Goal: Information Seeking & Learning: Learn about a topic

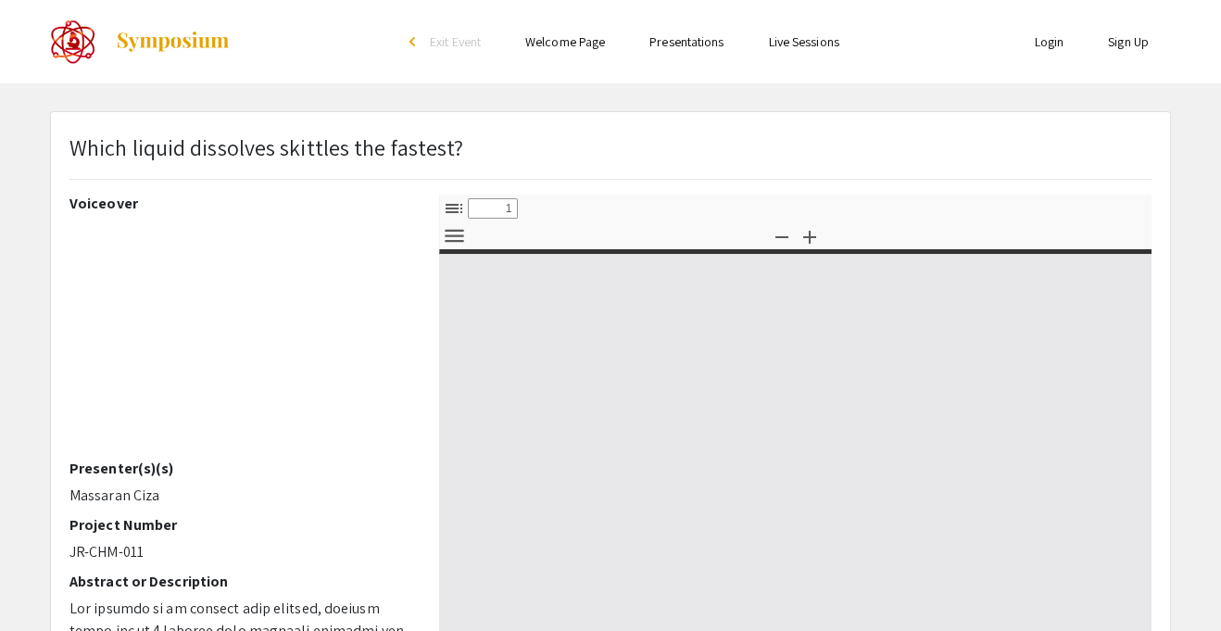
select select "custom"
type input "0"
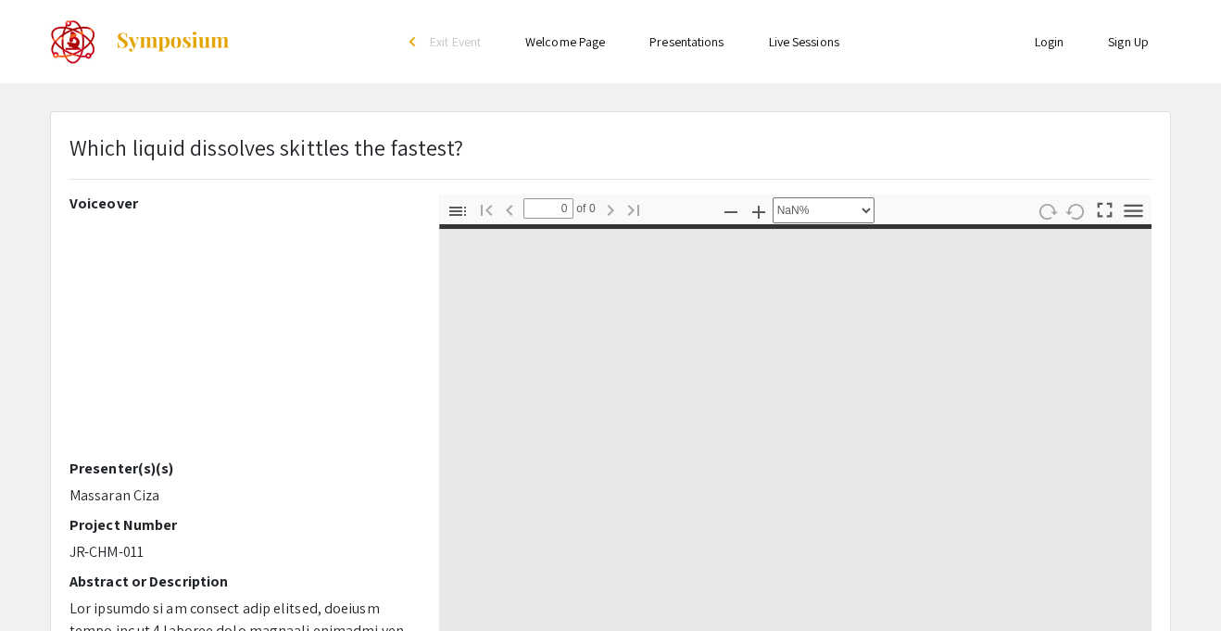
select select "auto"
type input "1"
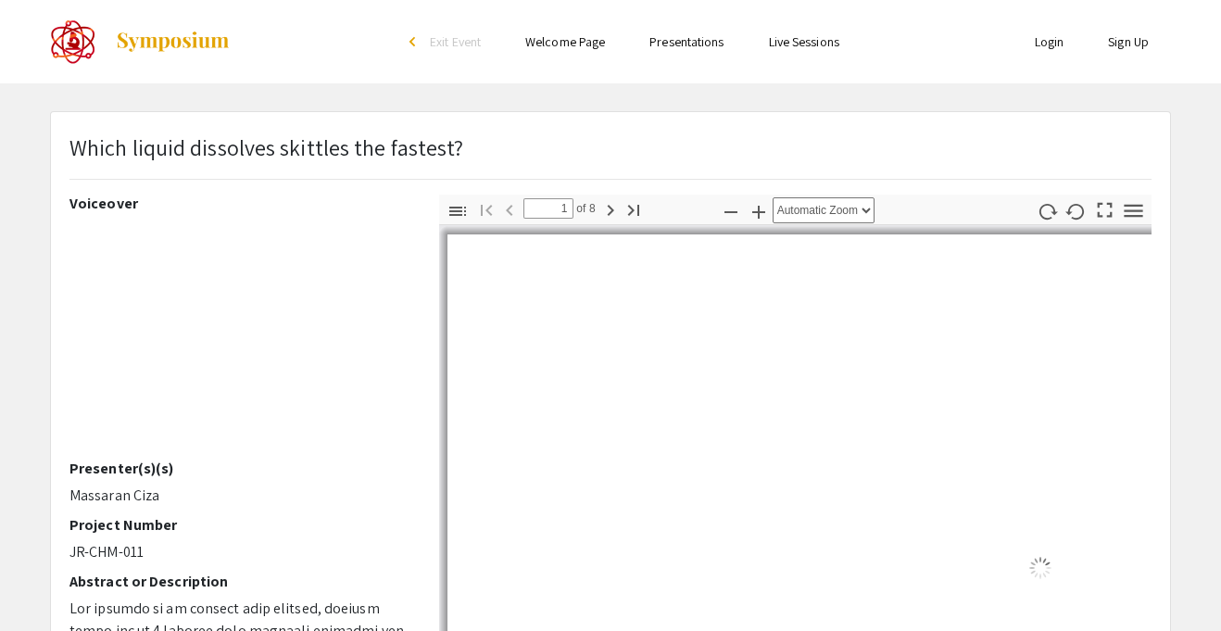
select select "auto"
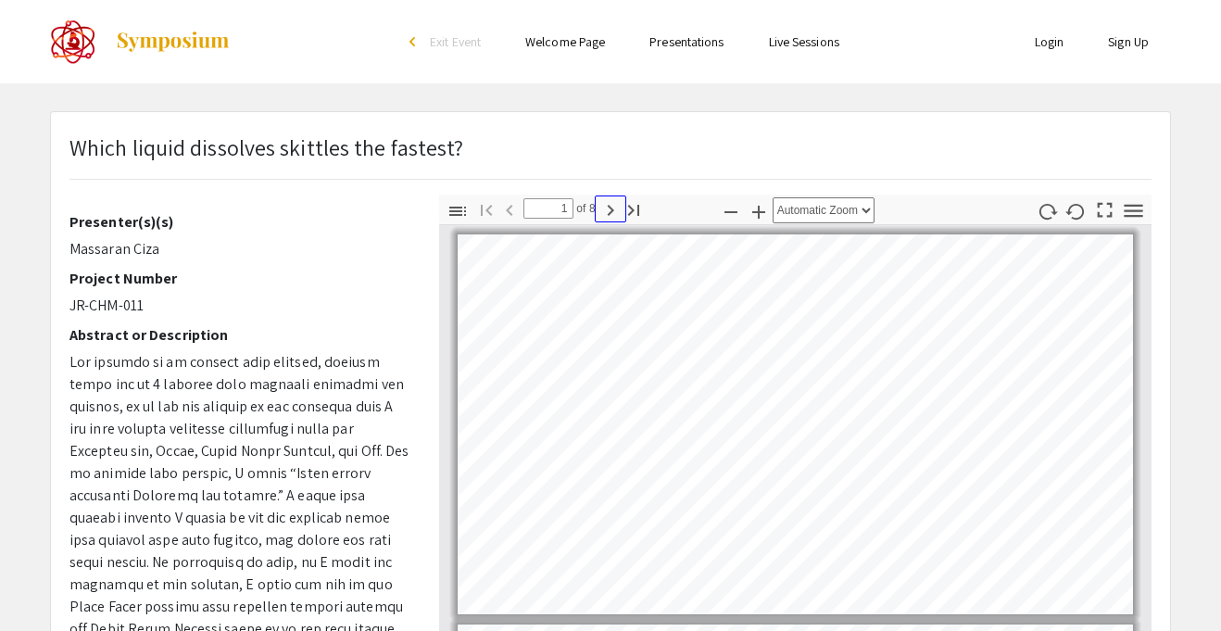
click at [615, 217] on icon "button" at bounding box center [611, 210] width 22 height 22
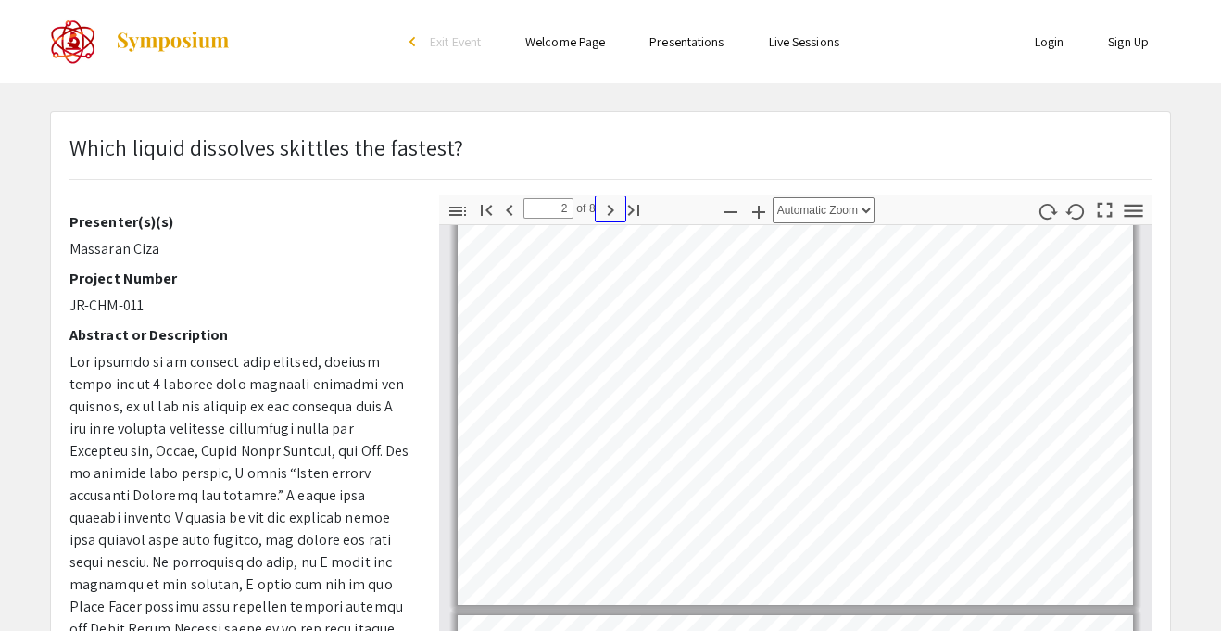
click at [615, 217] on icon "button" at bounding box center [611, 210] width 22 height 22
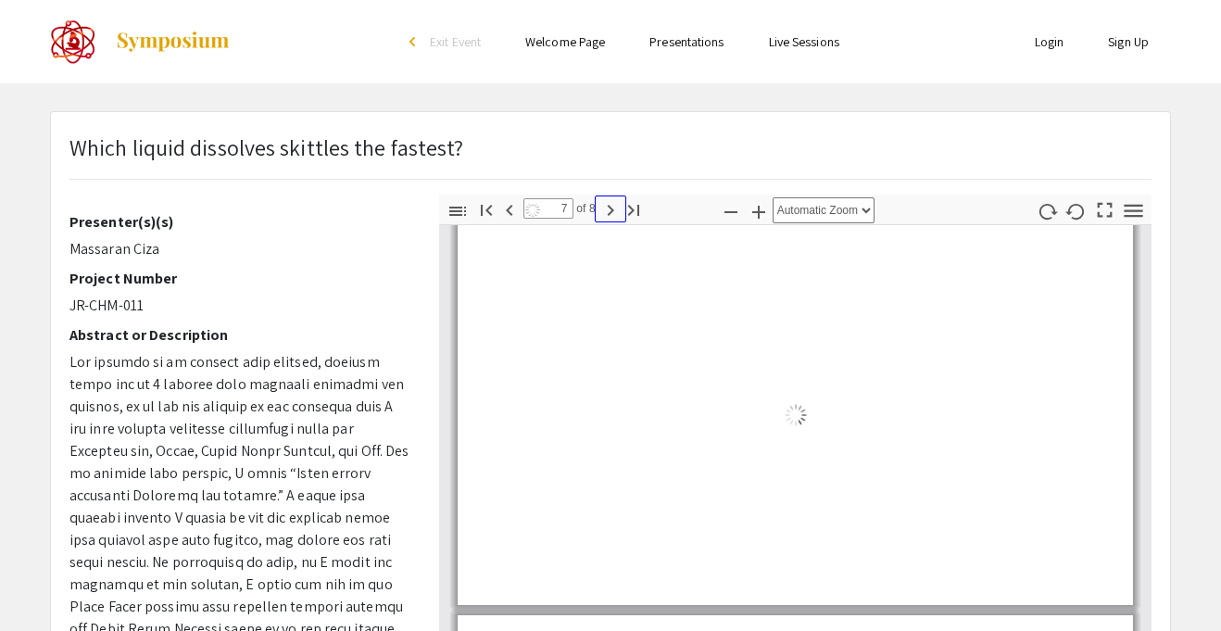
click at [615, 217] on icon "button" at bounding box center [611, 210] width 22 height 22
type input "8"
